Goal: Find specific page/section

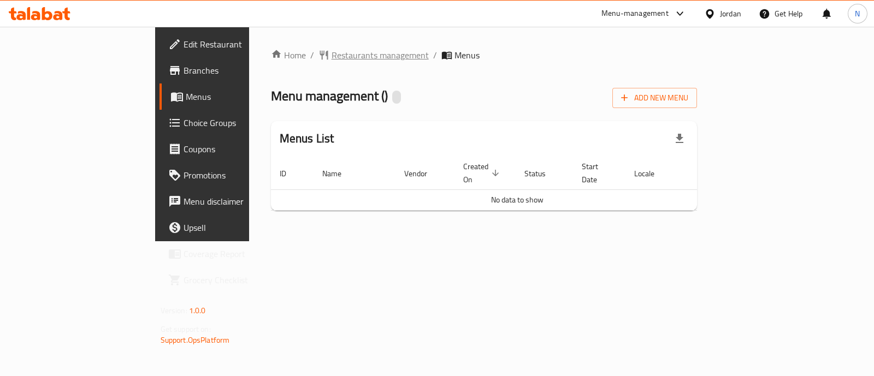
click at [332, 56] on span "Restaurants management" at bounding box center [380, 55] width 97 height 13
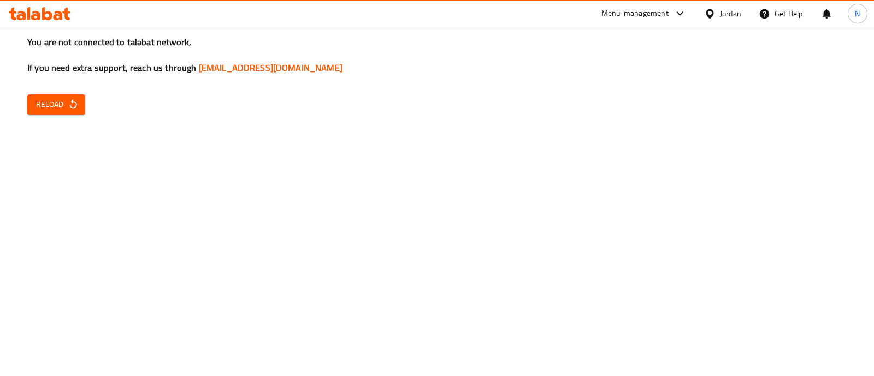
click at [55, 103] on span "Reload" at bounding box center [56, 105] width 40 height 14
click at [63, 101] on span "Reload" at bounding box center [56, 105] width 40 height 14
click at [55, 104] on span "Reload" at bounding box center [56, 105] width 40 height 14
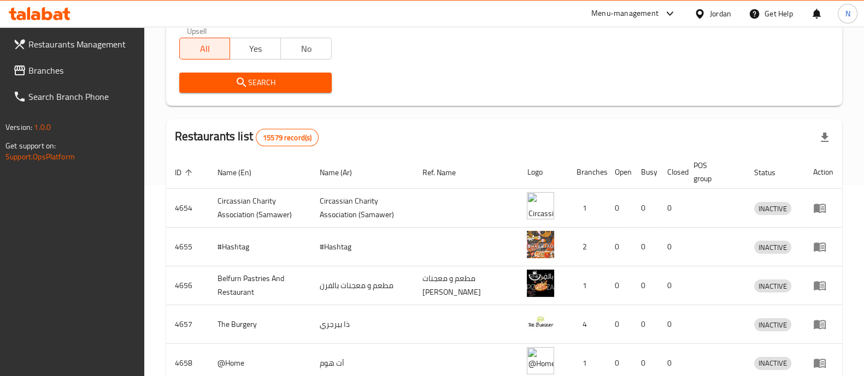
scroll to position [193, 0]
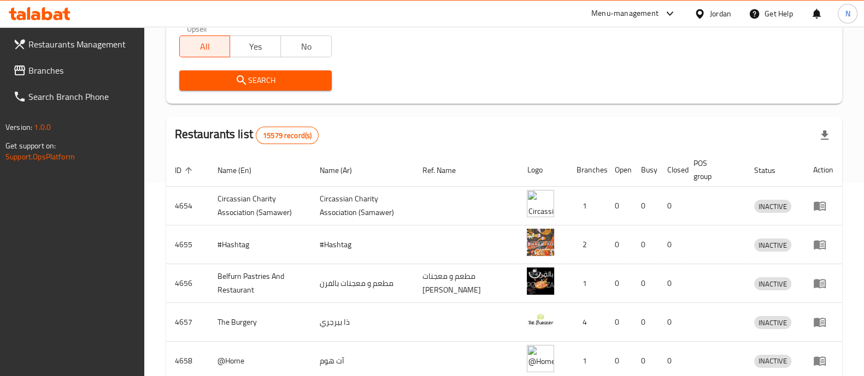
drag, startPoint x: 874, startPoint y: 172, endPoint x: 874, endPoint y: 127, distance: 44.8
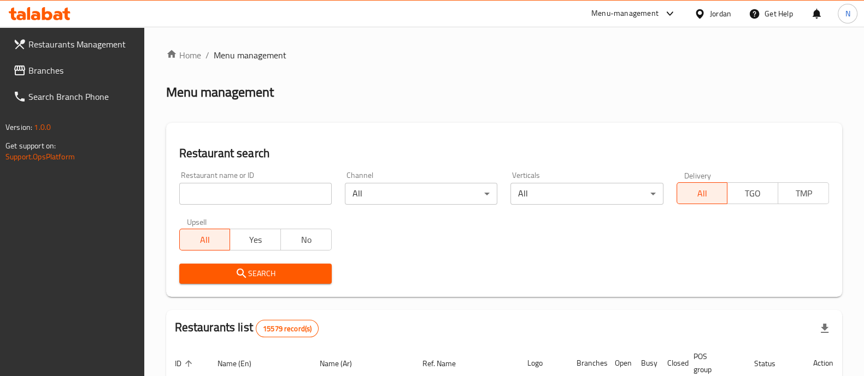
scroll to position [0, 0]
click at [255, 182] on div "Restaurant name or ID Restaurant name or ID" at bounding box center [255, 188] width 152 height 33
click at [238, 166] on div "Restaurant name or ID Restaurant name or ID" at bounding box center [256, 188] width 166 height 46
click at [257, 219] on div "All Yes No" at bounding box center [255, 234] width 152 height 33
click at [259, 203] on input "search" at bounding box center [255, 194] width 152 height 22
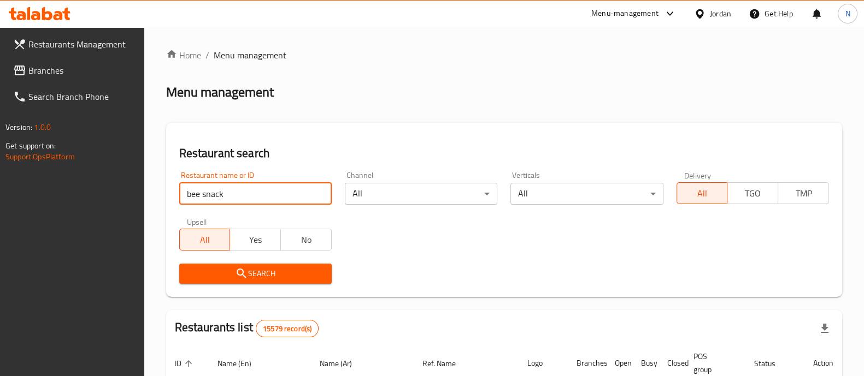
type input "bee snack"
click button "Search" at bounding box center [255, 274] width 152 height 20
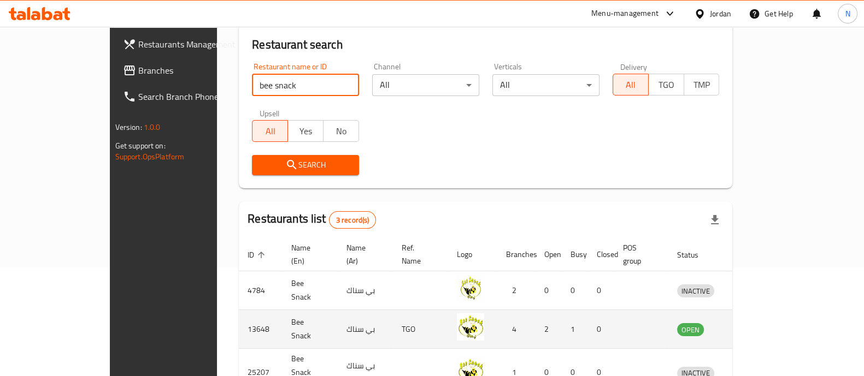
scroll to position [136, 0]
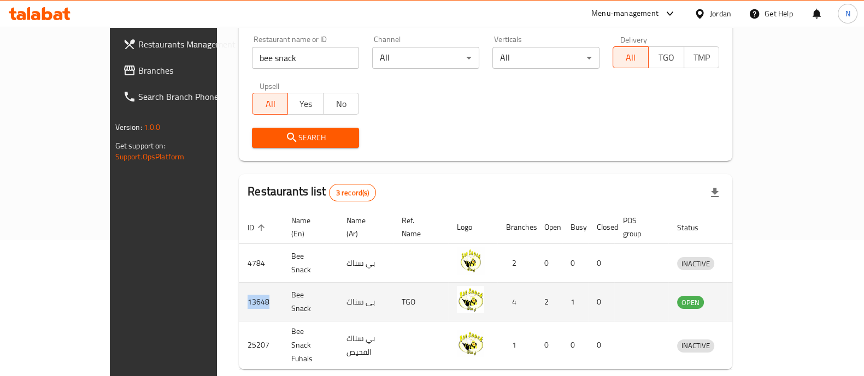
drag, startPoint x: 201, startPoint y: 291, endPoint x: 169, endPoint y: 299, distance: 32.7
click at [239, 299] on td "13648" at bounding box center [261, 302] width 44 height 39
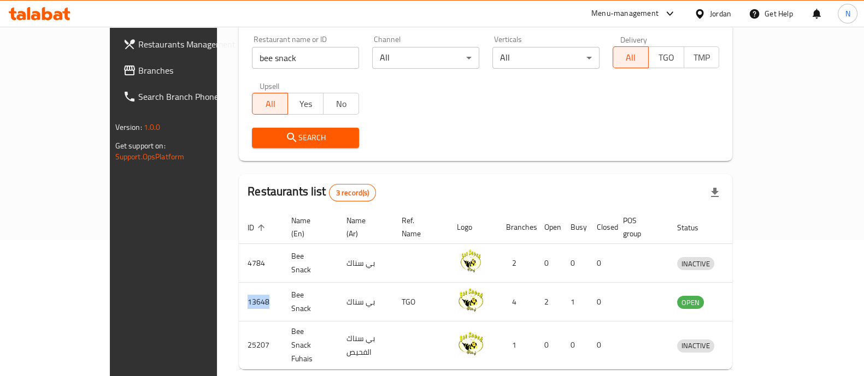
copy td "13648"
